Goal: Information Seeking & Learning: Learn about a topic

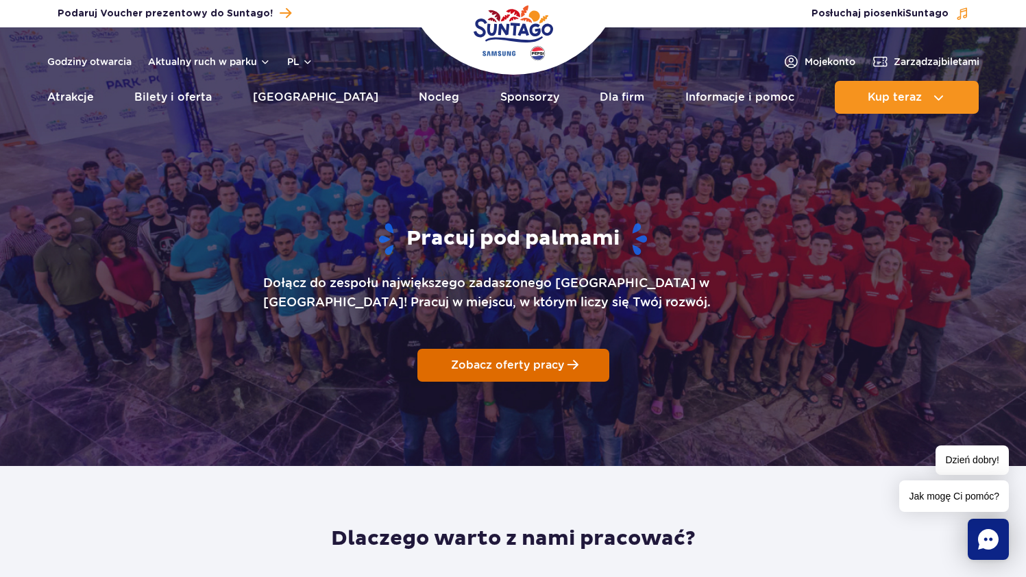
click at [536, 372] on link "Zobacz oferty pracy" at bounding box center [514, 365] width 192 height 33
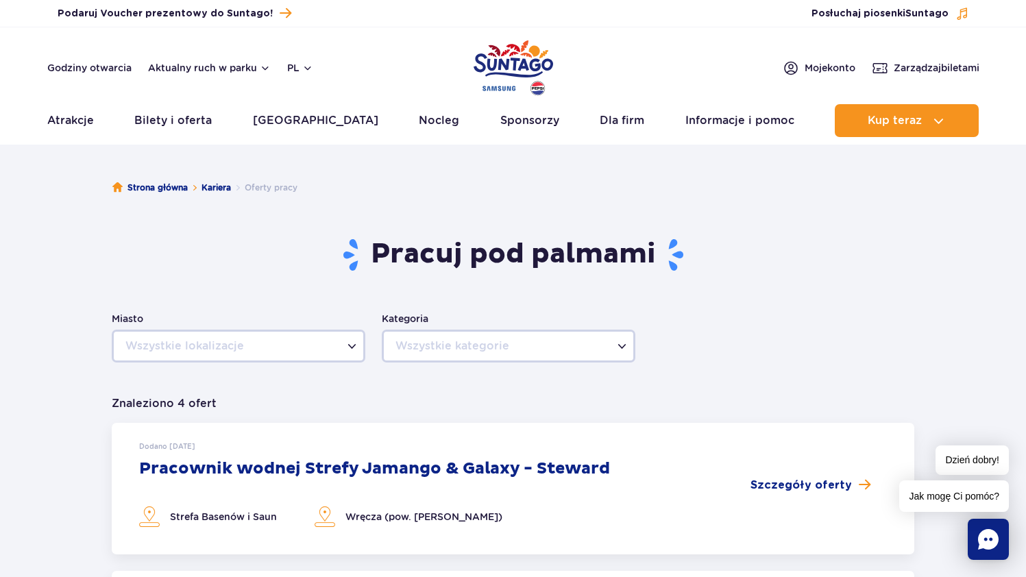
click at [352, 344] on b at bounding box center [352, 346] width 9 height 5
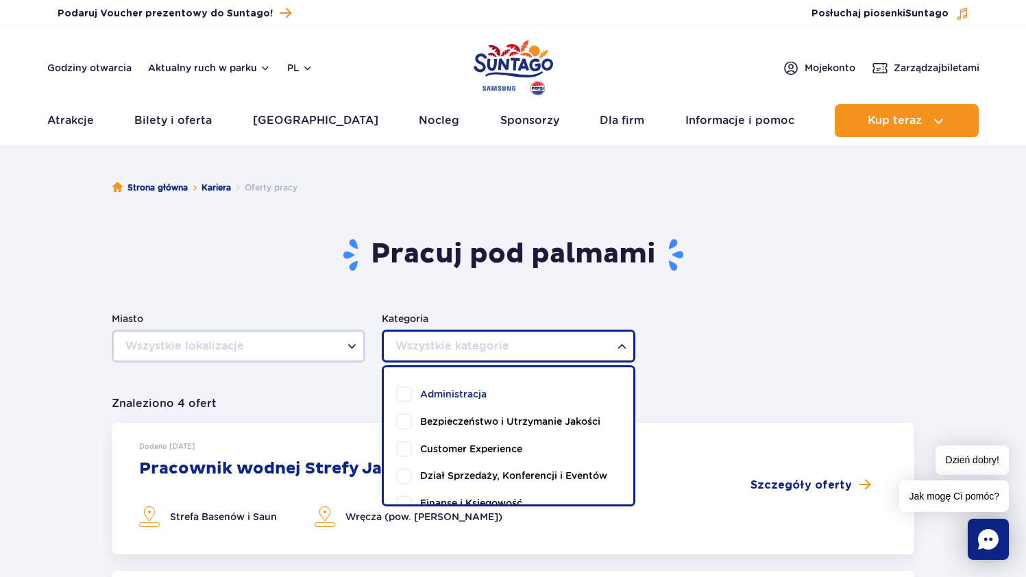
click at [625, 342] on span "Wszystkie kategorie" at bounding box center [509, 346] width 250 height 29
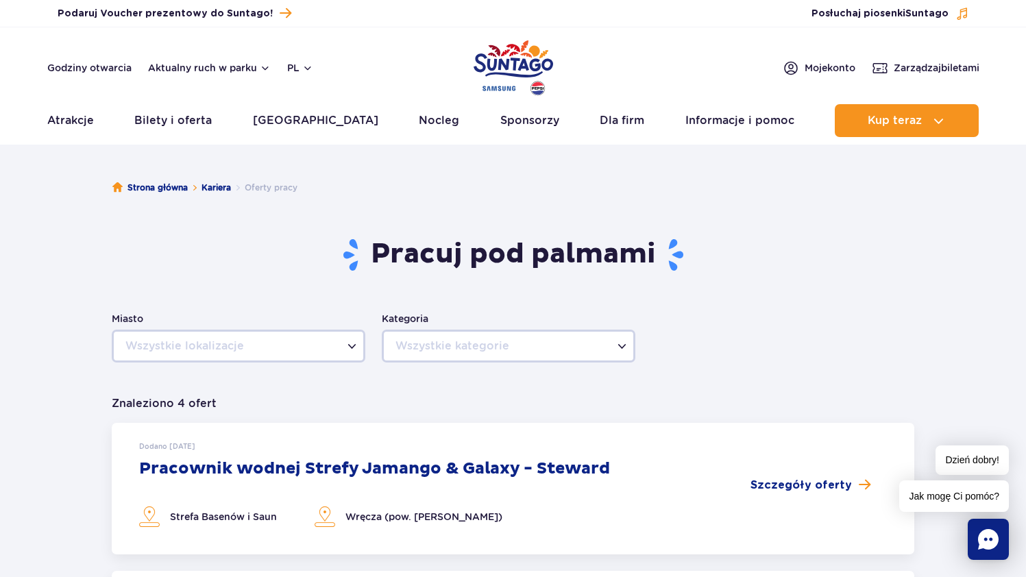
click at [626, 343] on span "Wszystkie kategorie" at bounding box center [509, 346] width 250 height 29
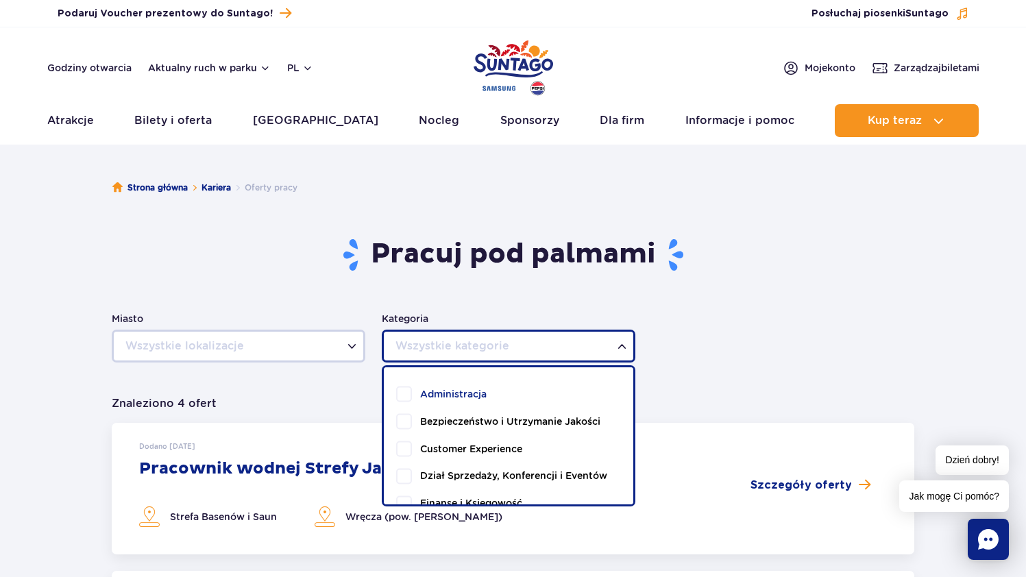
click at [626, 343] on span "Wszystkie kategorie" at bounding box center [509, 346] width 250 height 29
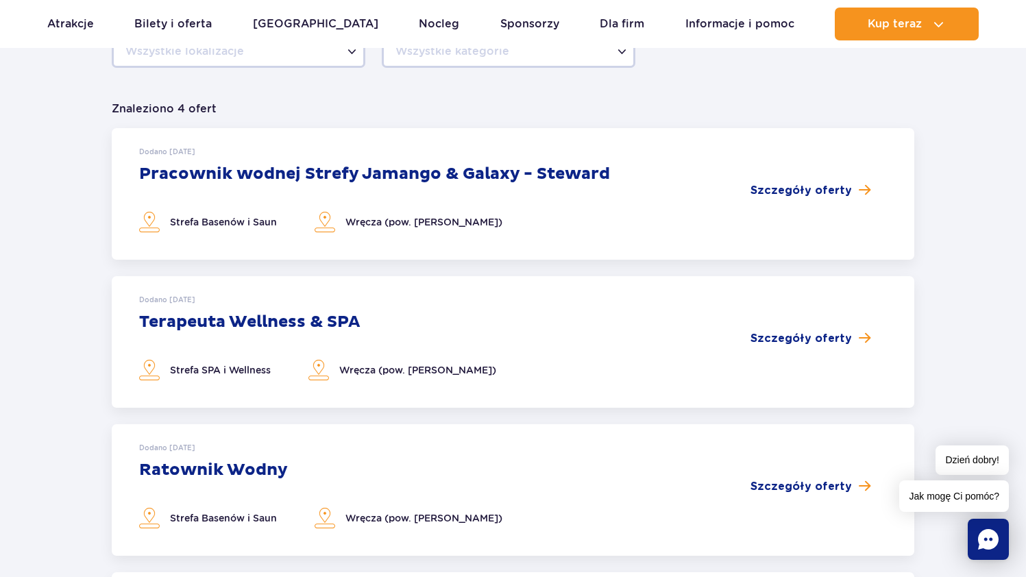
scroll to position [285, 0]
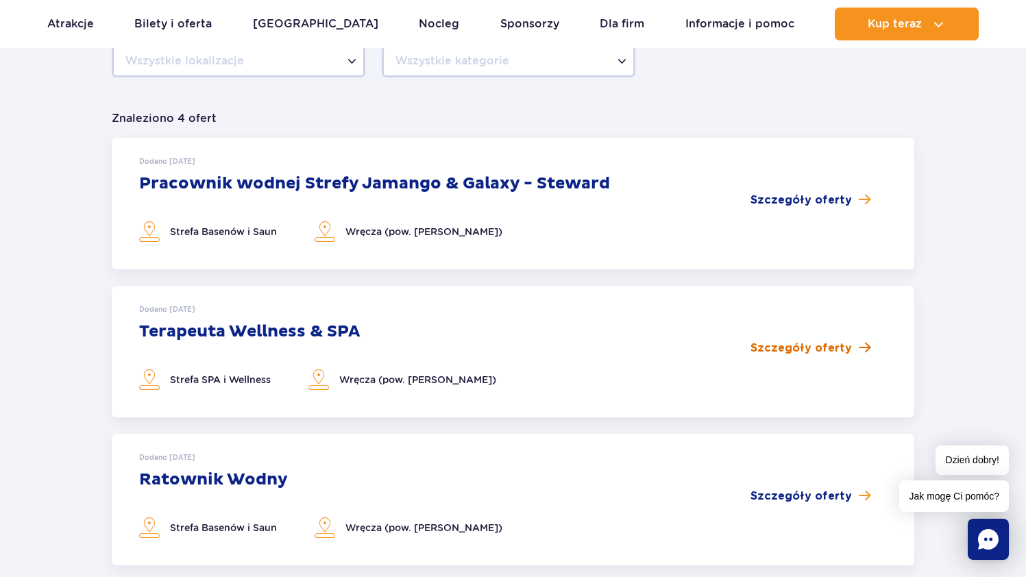
click at [847, 349] on span "Szczegóły oferty" at bounding box center [801, 348] width 101 height 16
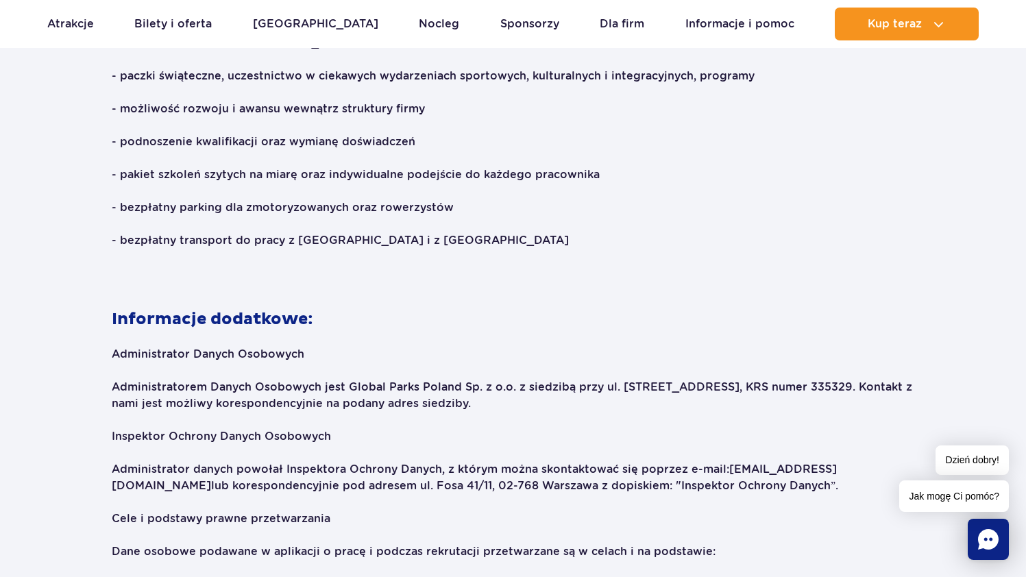
scroll to position [1948, 0]
